Goal: Transaction & Acquisition: Purchase product/service

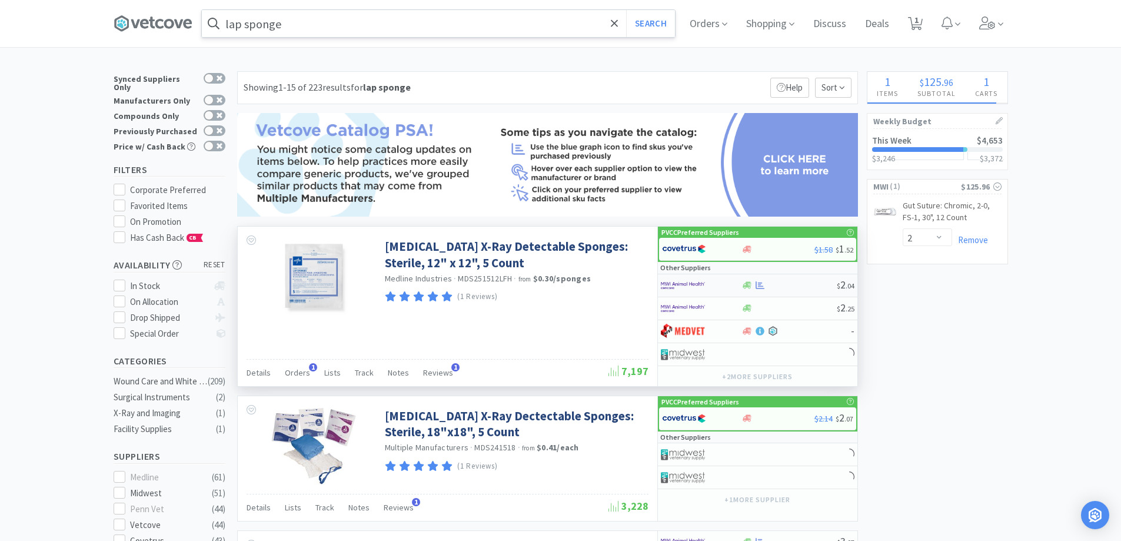
click at [683, 285] on img at bounding box center [683, 285] width 44 height 18
select select "1"
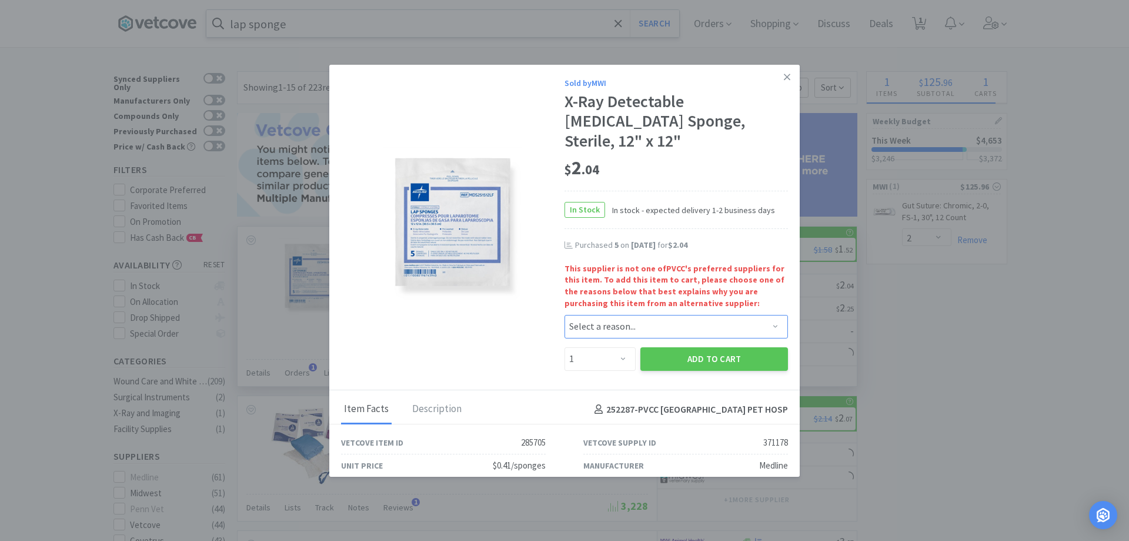
click at [627, 315] on select "Select a reason... Availability - This item is out of stock at the preferred su…" at bounding box center [677, 327] width 224 height 24
select select "6"
select select "availability"
click at [565, 315] on select "Select a reason... Availability - This item is out of stock at the preferred su…" at bounding box center [677, 327] width 224 height 24
click at [619, 347] on select "Enter Quantity 1 2 3 4 5 6 7 8 9 10 11 12 13 14 15 16 17 18 19 20 Enter Quantity" at bounding box center [600, 359] width 71 height 24
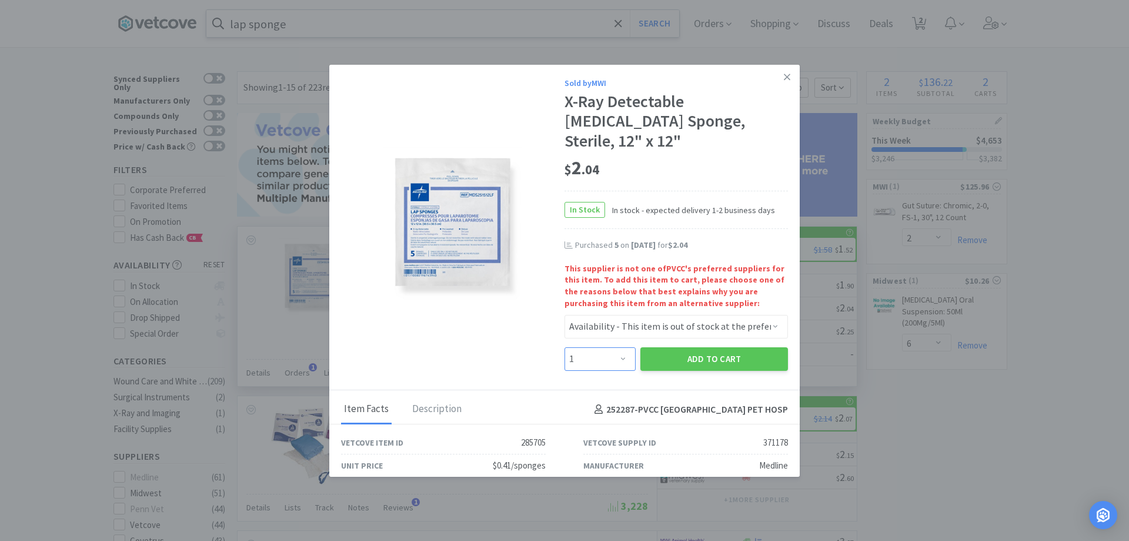
select select "10"
click at [565, 347] on select "Enter Quantity 1 2 3 4 5 6 7 8 9 10 11 12 13 14 15 16 17 18 19 20 Enter Quantity" at bounding box center [600, 359] width 71 height 24
click at [604, 347] on select "Enter Quantity 1 2 3 4 5 6 7 8 9 10 11 12 13 14 15 16 17 18 19 20 Enter Quantity" at bounding box center [600, 359] width 71 height 24
click at [702, 347] on button "Add to Cart" at bounding box center [715, 359] width 148 height 24
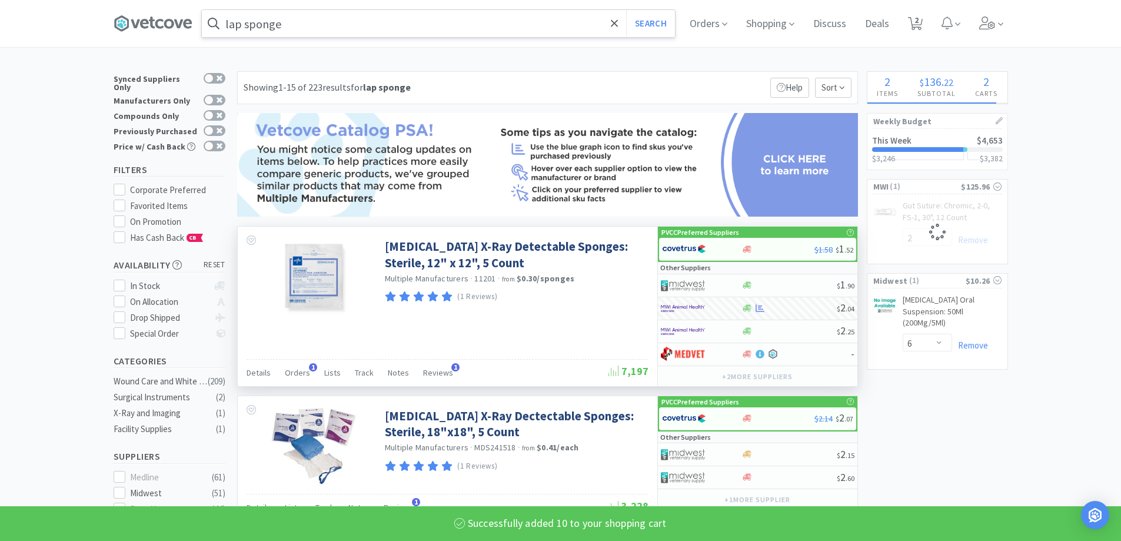
select select "10"
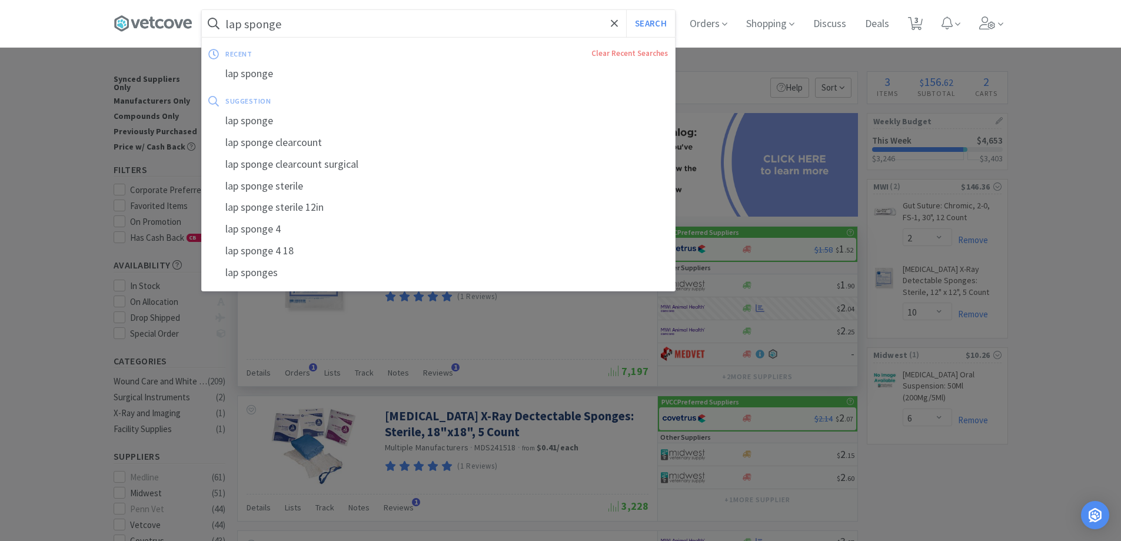
click at [301, 26] on input "lap sponge" at bounding box center [438, 23] width 473 height 27
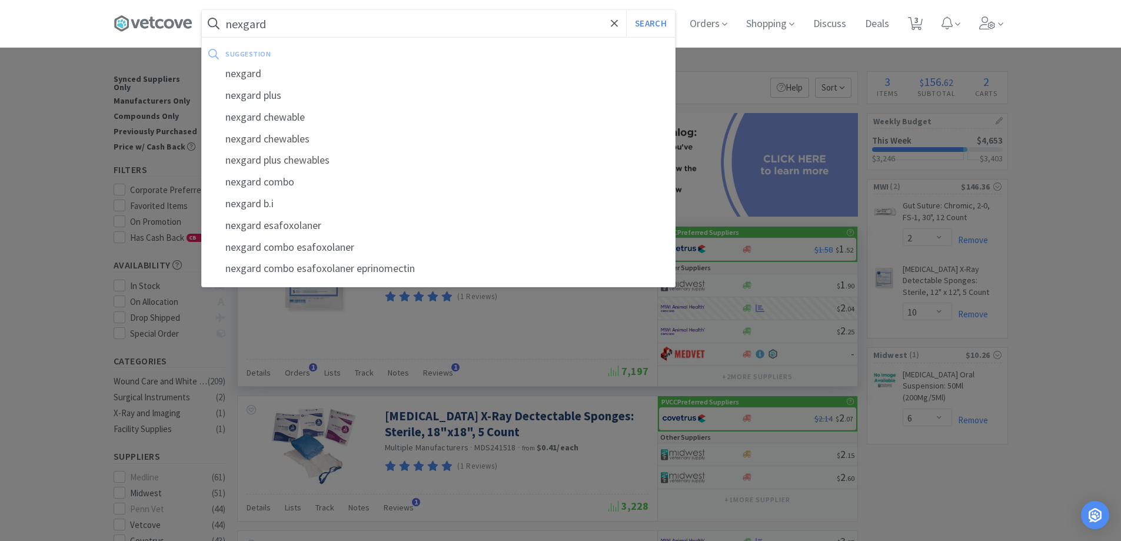
type input "nexgard"
click at [626, 10] on button "Search" at bounding box center [650, 23] width 49 height 27
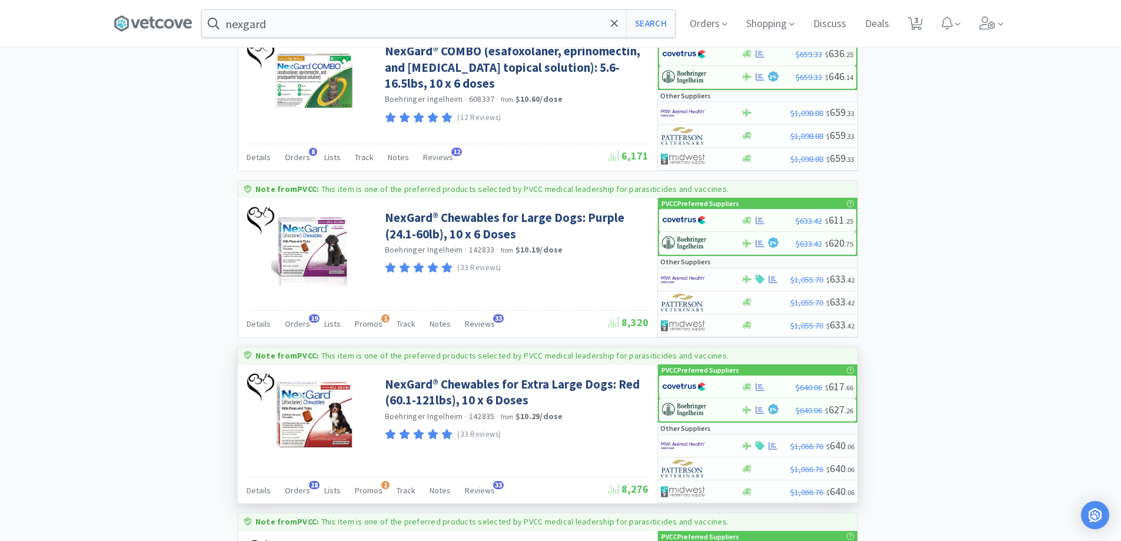
scroll to position [529, 0]
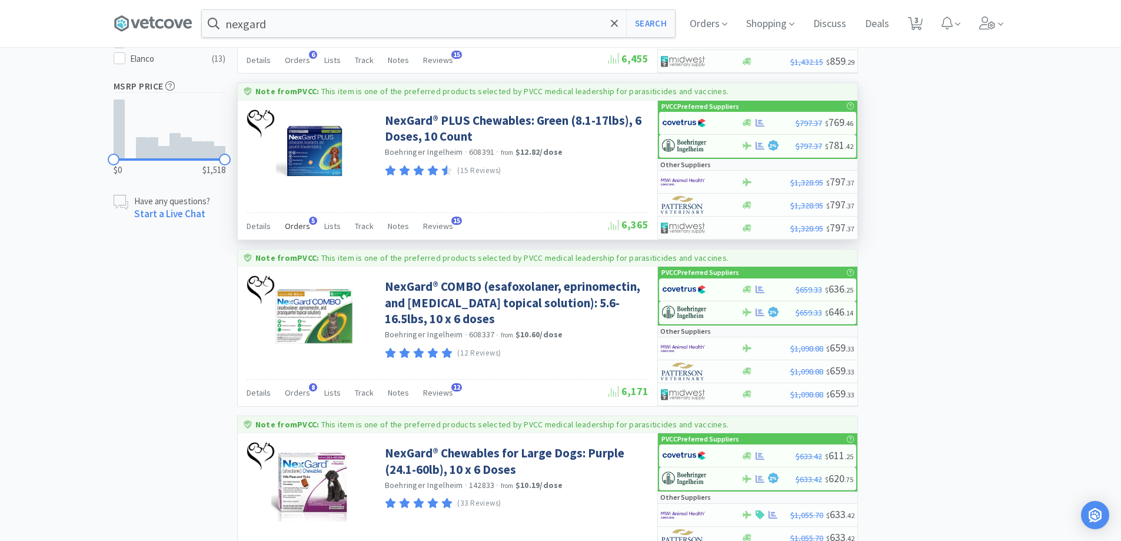
click at [301, 222] on span "Orders" at bounding box center [297, 226] width 25 height 11
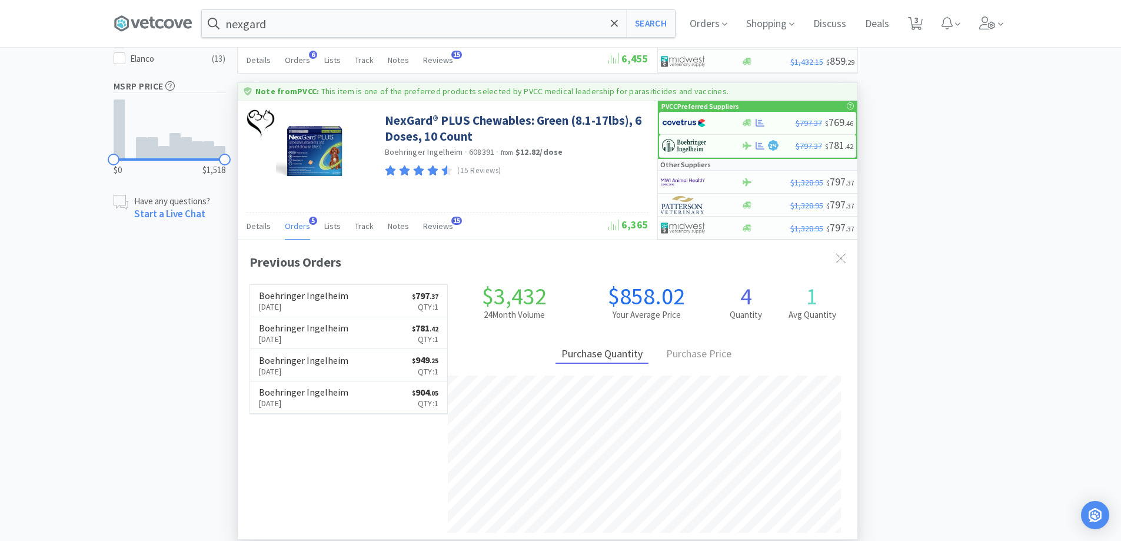
scroll to position [305, 619]
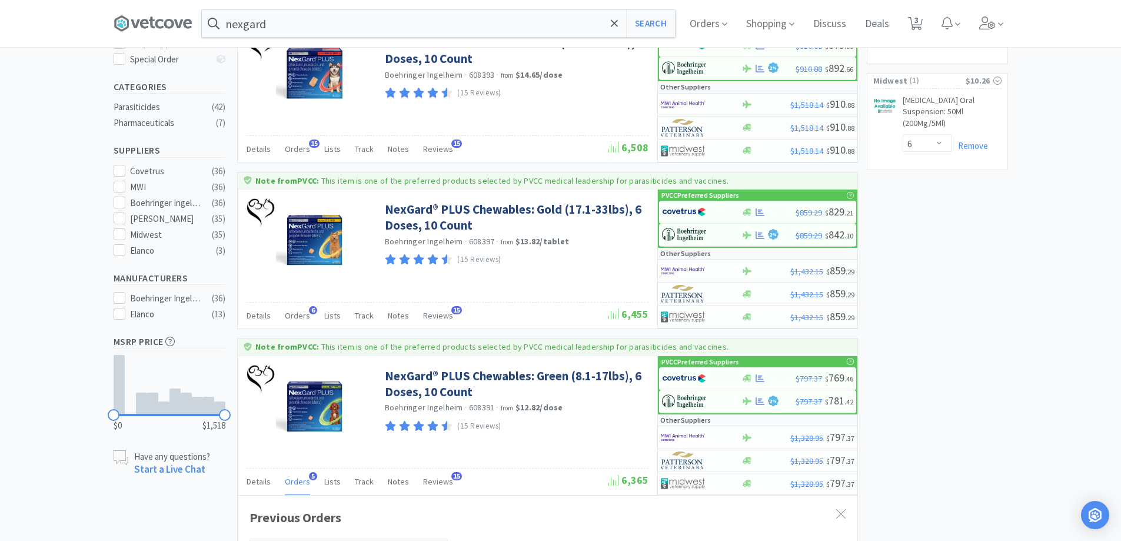
scroll to position [0, 0]
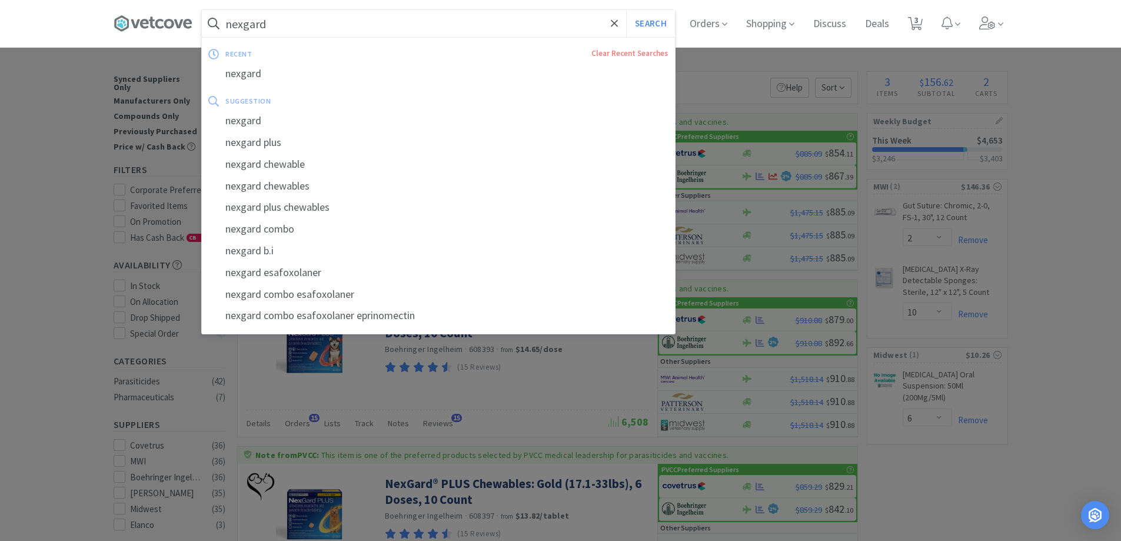
click at [333, 25] on input "nexgard" at bounding box center [438, 23] width 473 height 27
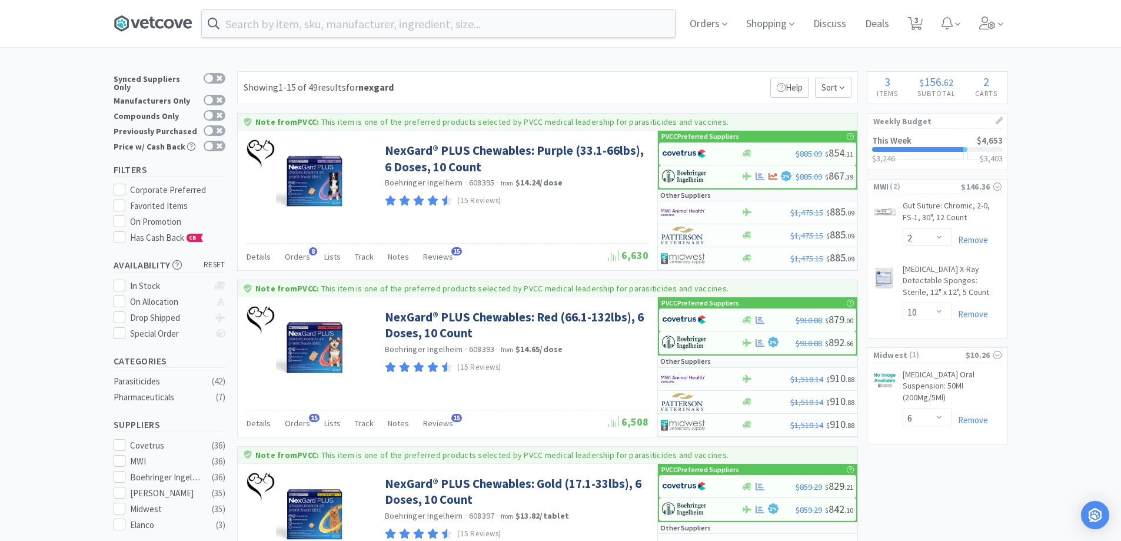
click at [137, 18] on icon at bounding box center [153, 24] width 79 height 18
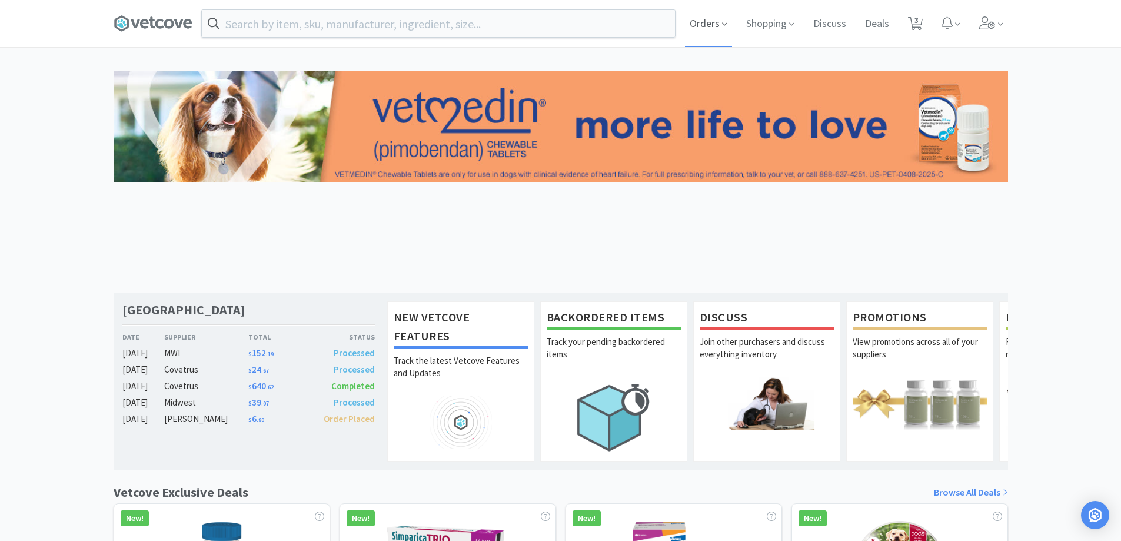
click at [704, 19] on span "Orders" at bounding box center [708, 23] width 47 height 47
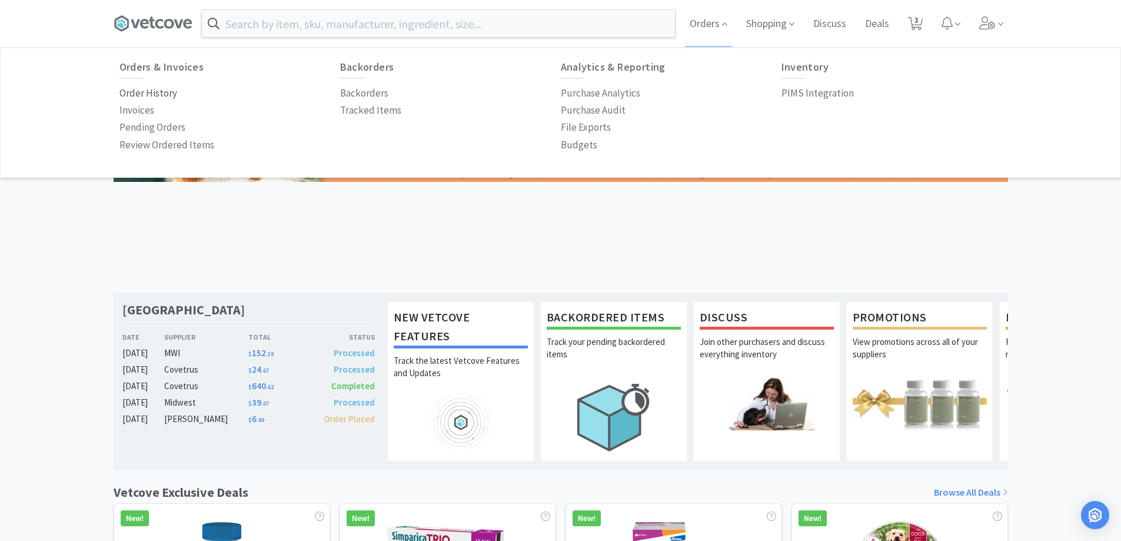
click at [152, 96] on p "Order History" at bounding box center [148, 93] width 58 height 16
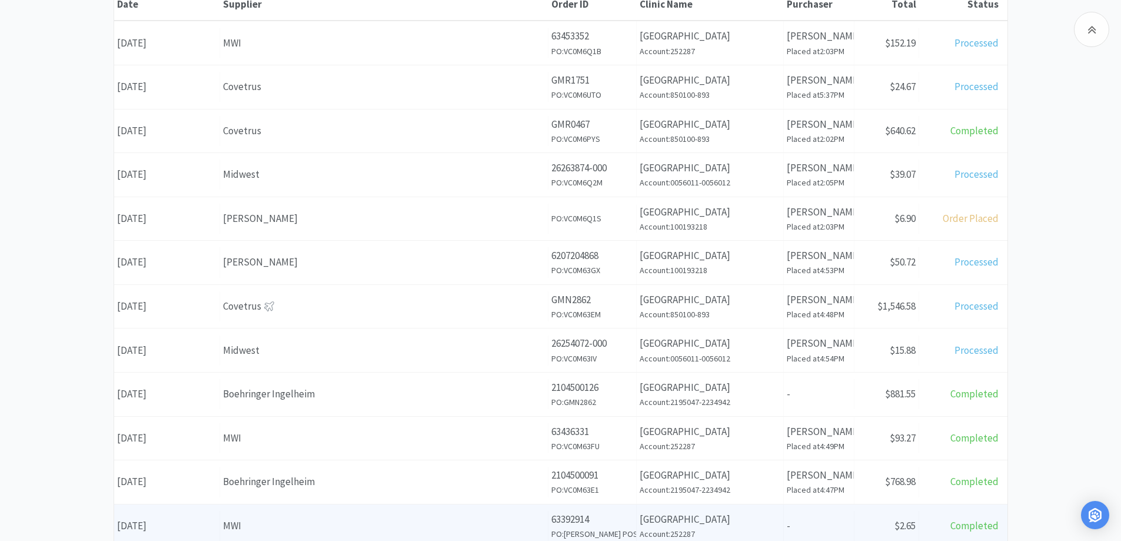
scroll to position [235, 0]
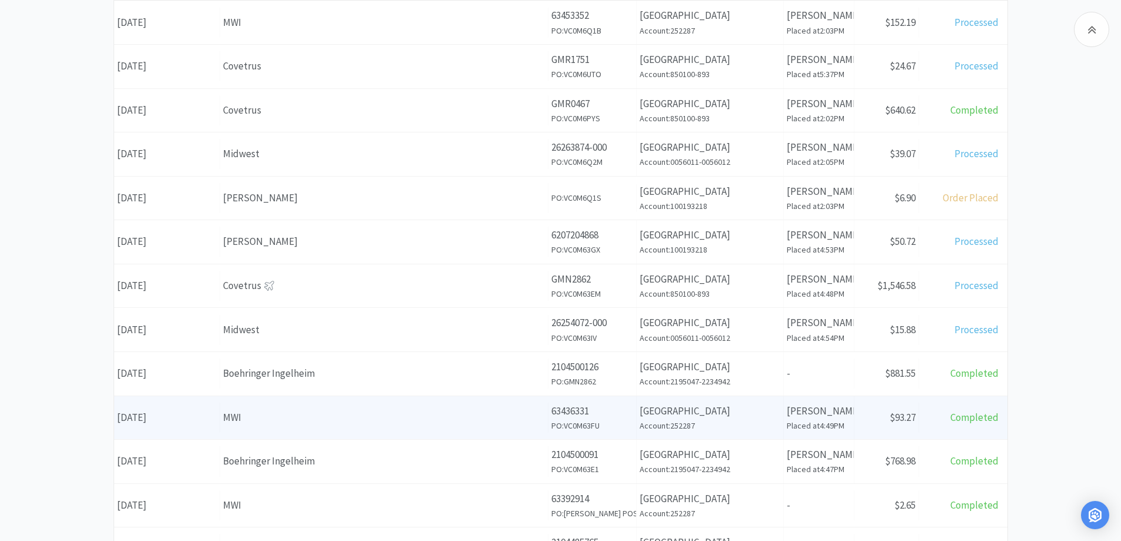
click at [232, 422] on div "MWI" at bounding box center [384, 417] width 322 height 16
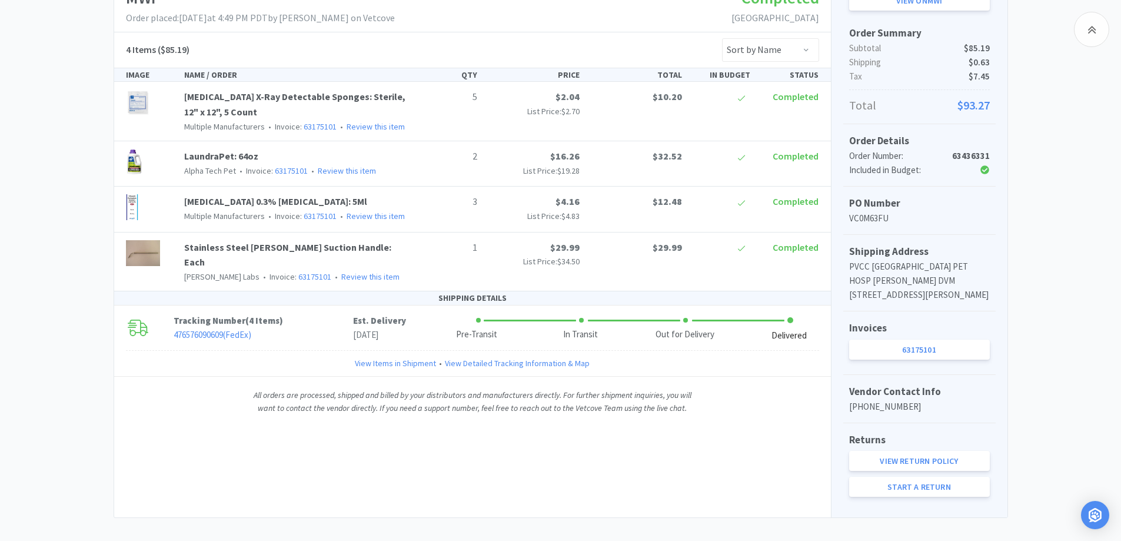
scroll to position [228, 0]
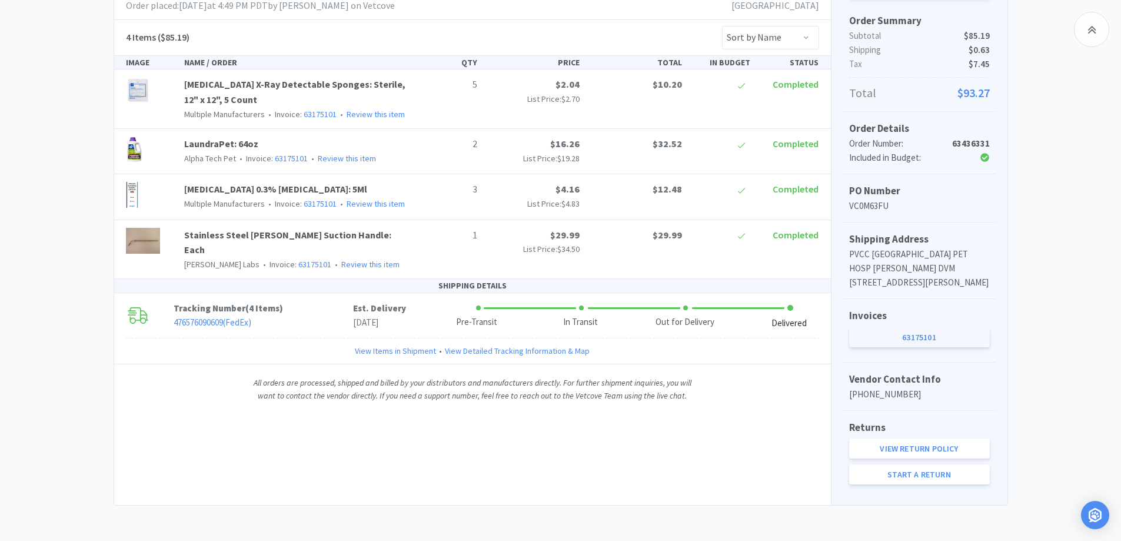
click at [917, 342] on link "63175101" at bounding box center [919, 337] width 141 height 20
